Goal: Information Seeking & Learning: Learn about a topic

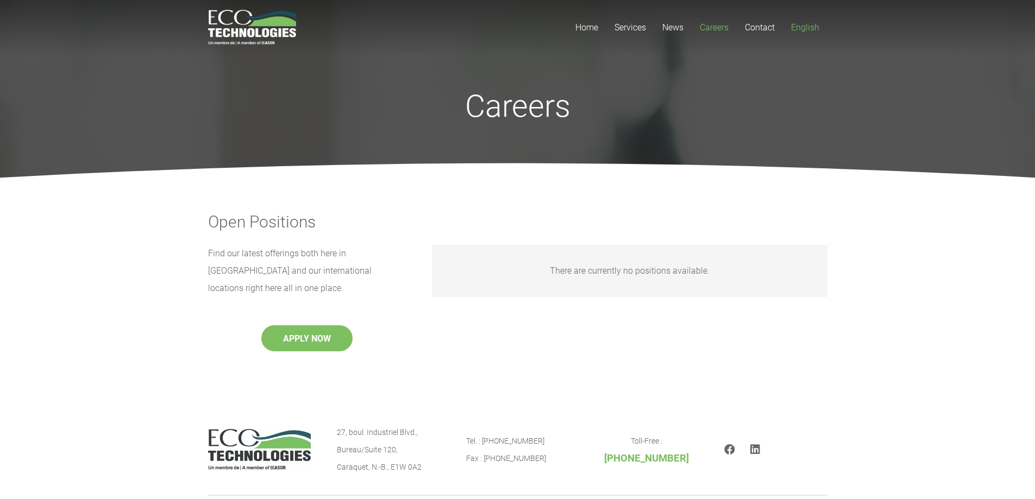
click at [792, 29] on span "English" at bounding box center [805, 27] width 28 height 10
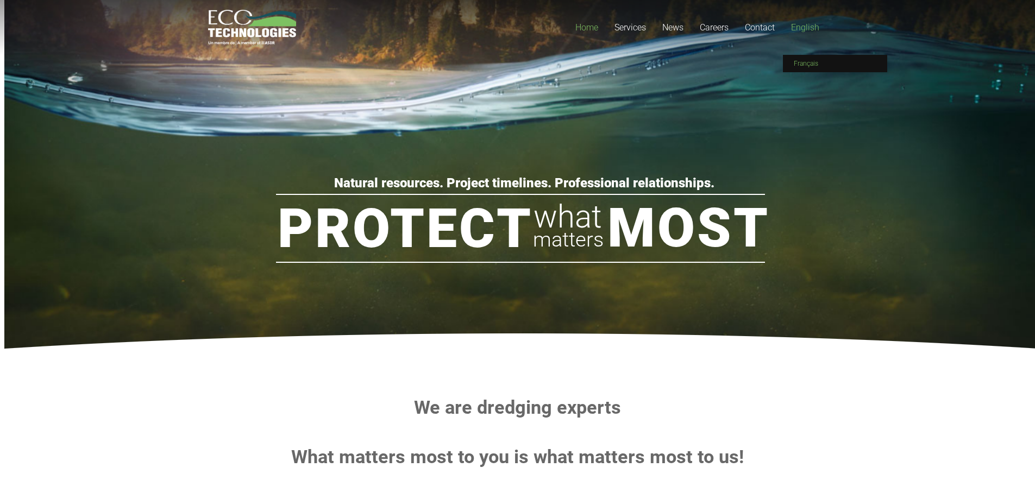
click at [815, 59] on link "Français" at bounding box center [835, 63] width 104 height 17
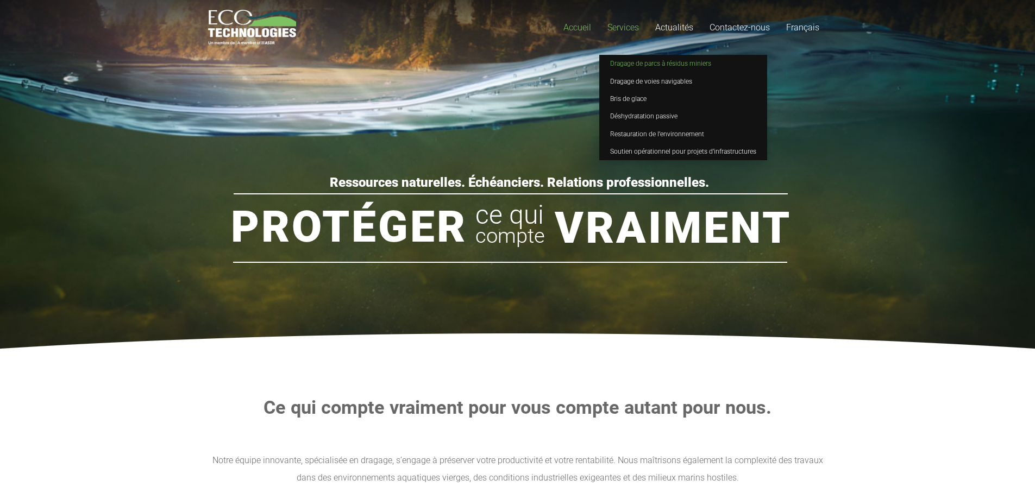
click at [633, 62] on span "Dragage de parcs à résidus miniers" at bounding box center [660, 64] width 101 height 8
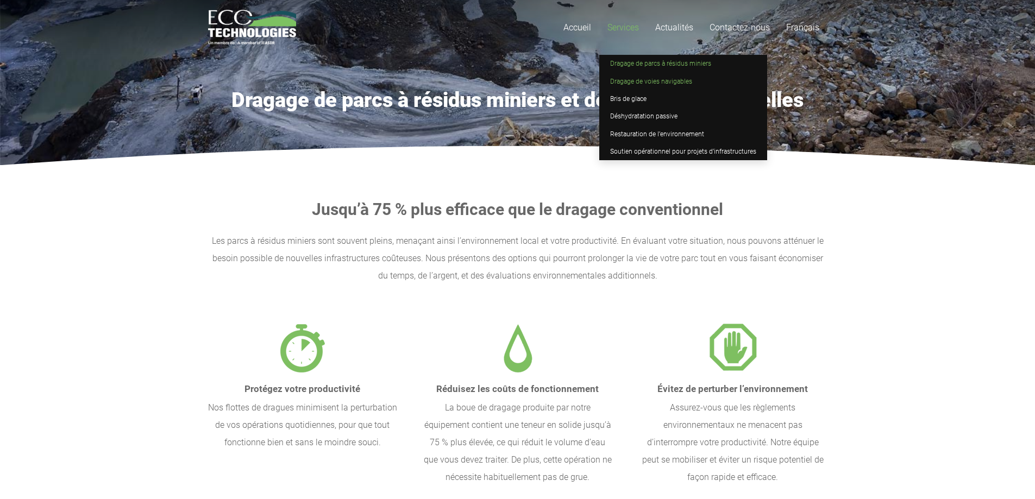
click at [626, 78] on span "Dragage de voies navigables" at bounding box center [651, 82] width 82 height 8
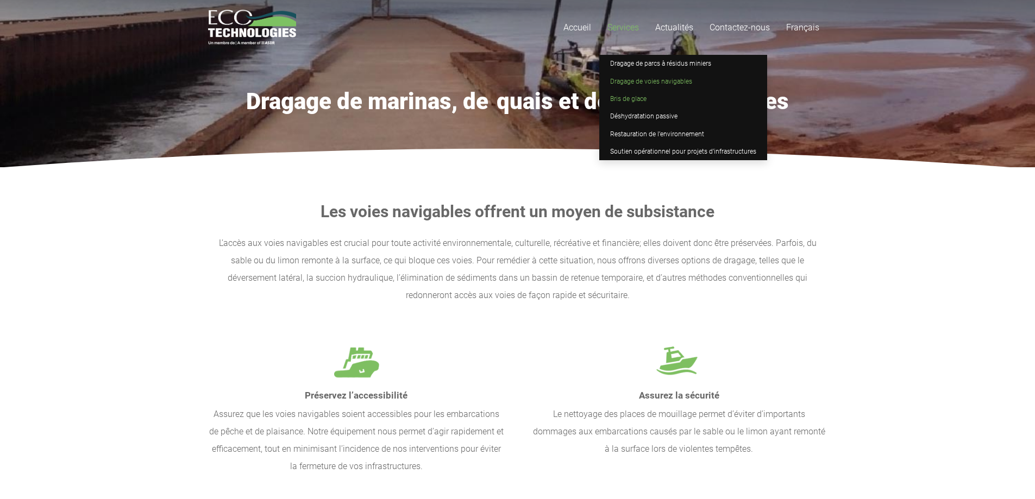
click at [644, 93] on link "Bris de glace" at bounding box center [683, 98] width 168 height 17
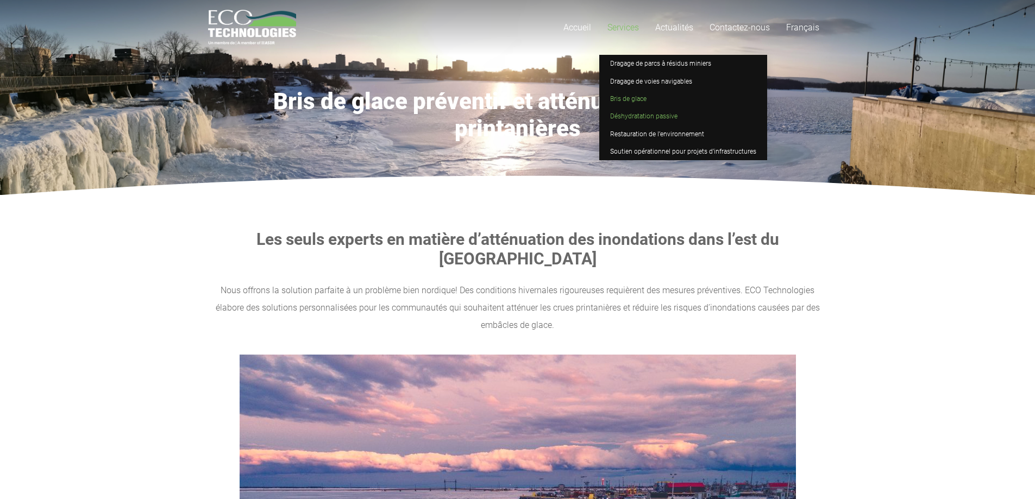
click at [640, 109] on link "Déshydratation passive" at bounding box center [683, 116] width 168 height 17
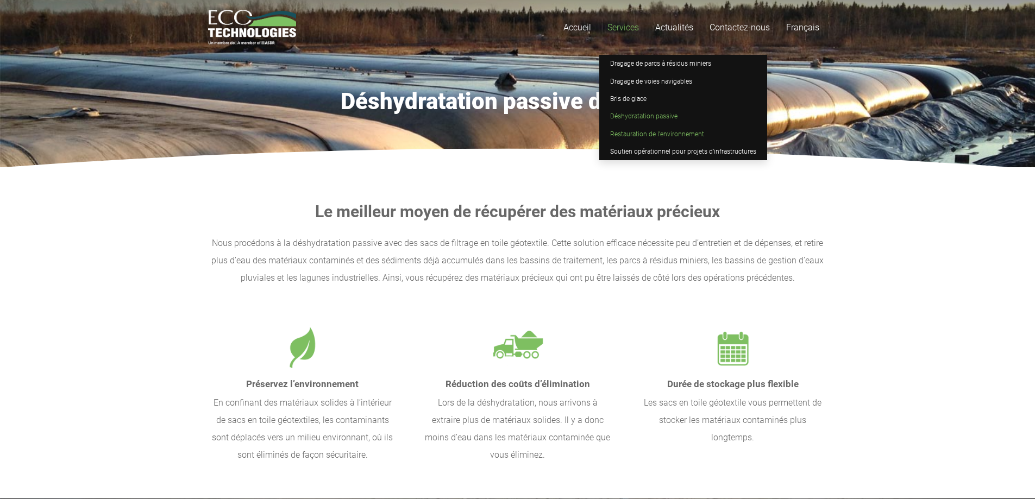
click at [640, 130] on span "Restauration de l’environnement" at bounding box center [657, 134] width 94 height 8
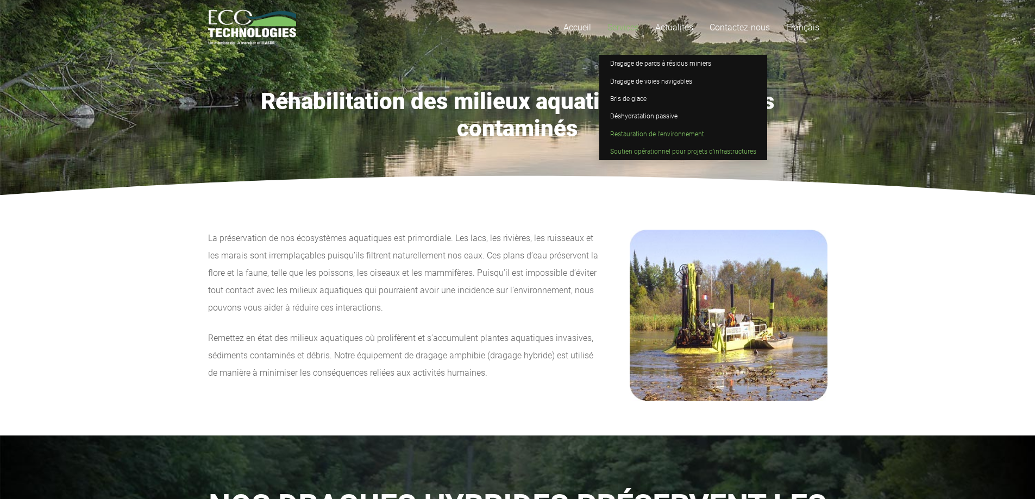
click at [624, 148] on span "Soutien opérationnel pour projets d’infrastructures" at bounding box center [683, 152] width 146 height 8
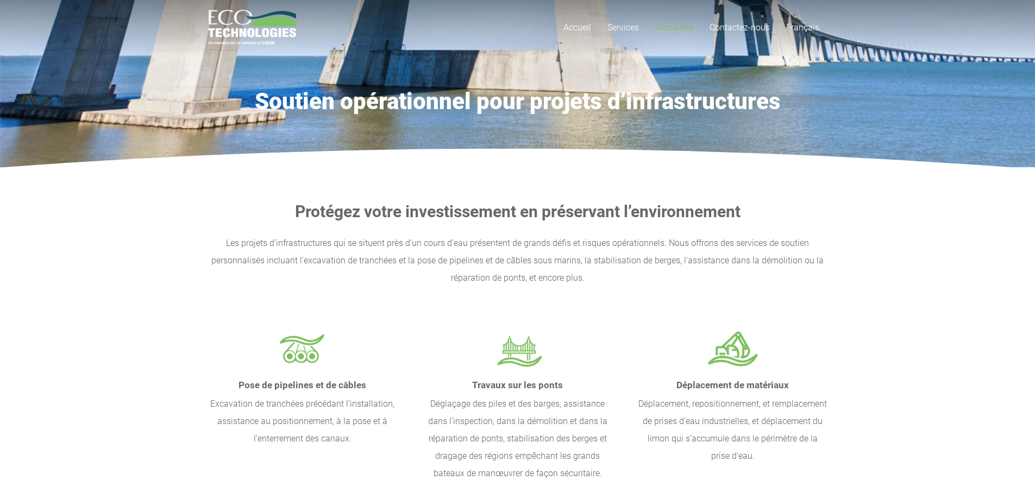
click at [688, 30] on span "Actualités" at bounding box center [674, 27] width 38 height 10
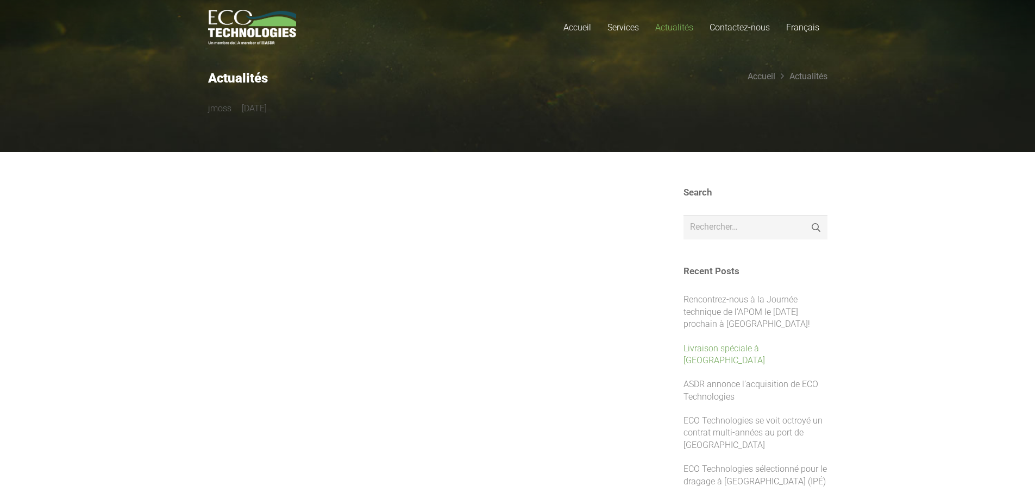
click at [763, 345] on link "Livraison spéciale à [GEOGRAPHIC_DATA]" at bounding box center [723, 354] width 81 height 22
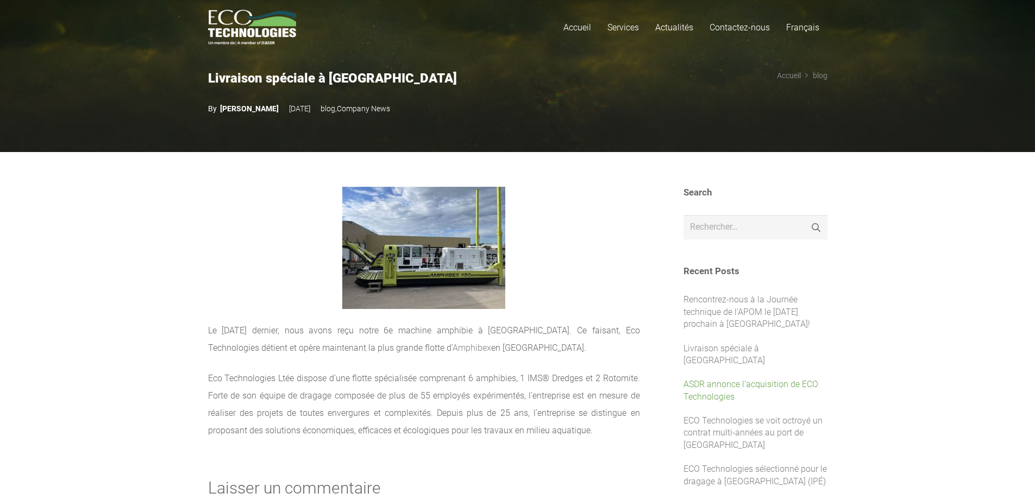
click at [749, 379] on link "ASDR annonce l’acquisition de ECO Technologies" at bounding box center [750, 390] width 135 height 22
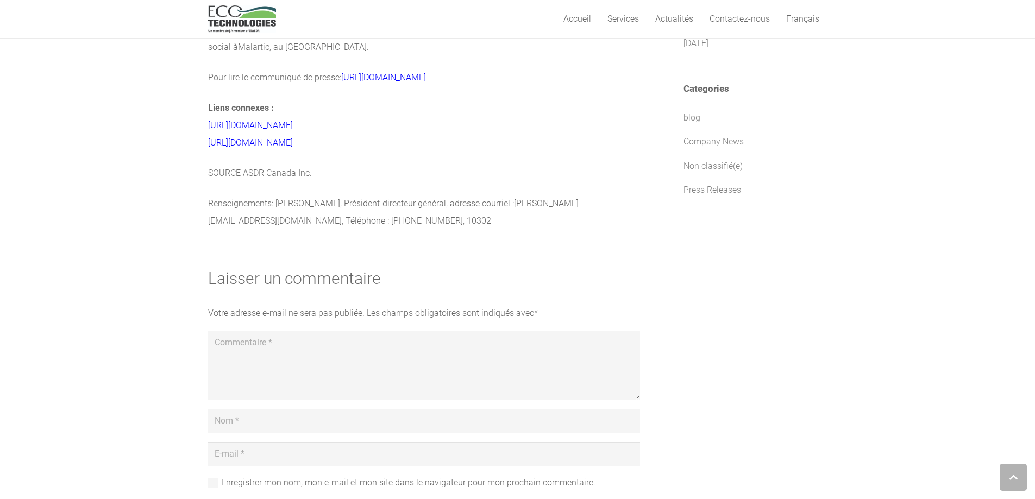
scroll to position [543, 0]
